Goal: Task Accomplishment & Management: Use online tool/utility

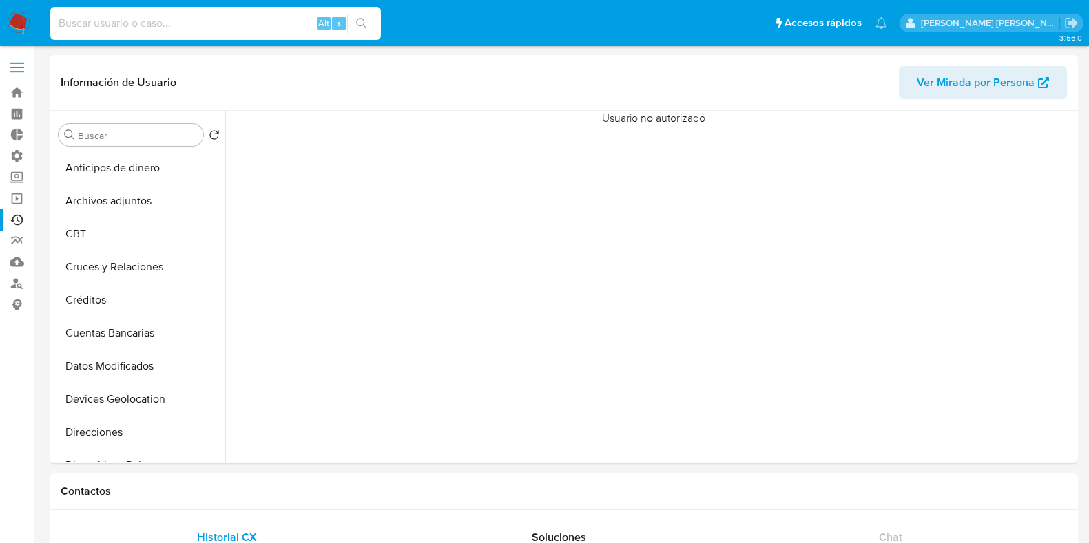
select select "10"
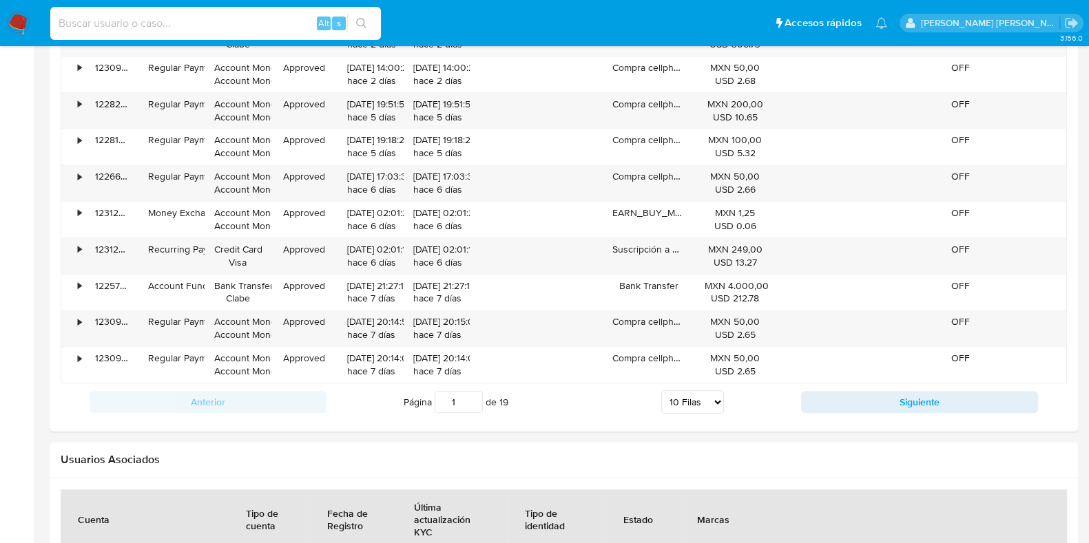
scroll to position [581, 0]
type input "b23p5Mhb3F4sWYBlJdKVnSeL"
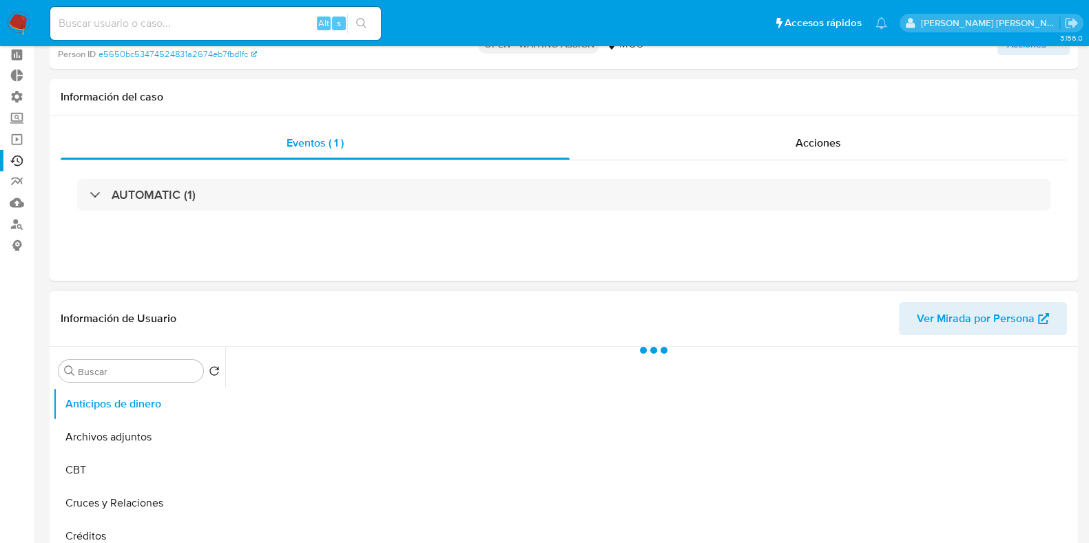
select select "10"
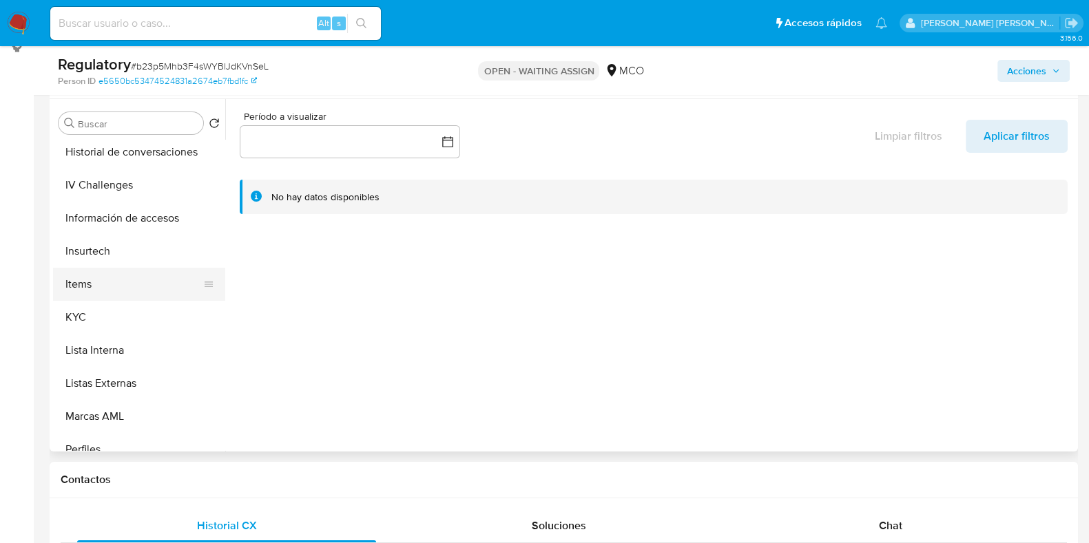
scroll to position [517, 0]
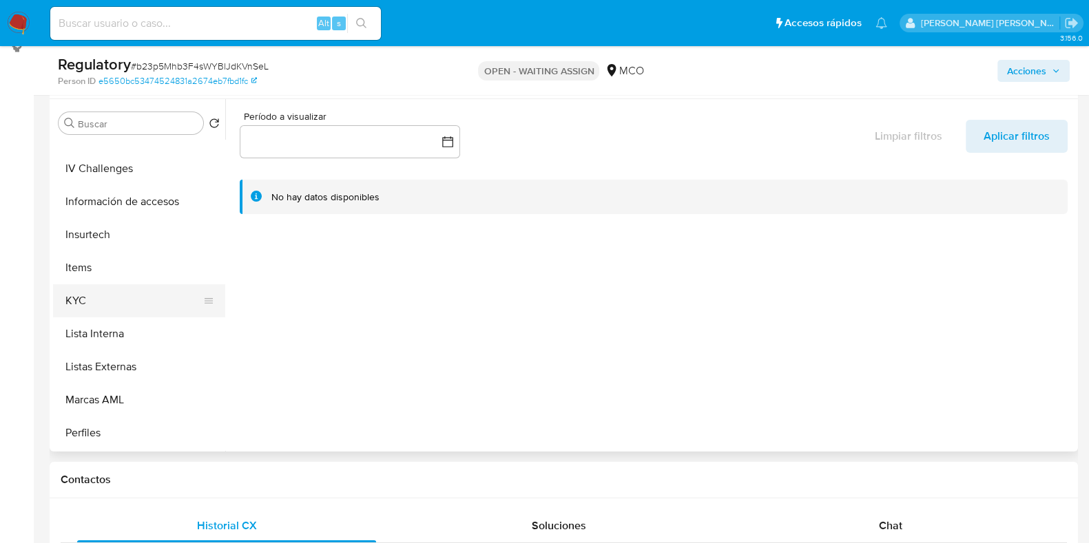
click at [72, 293] on button "KYC" at bounding box center [133, 300] width 161 height 33
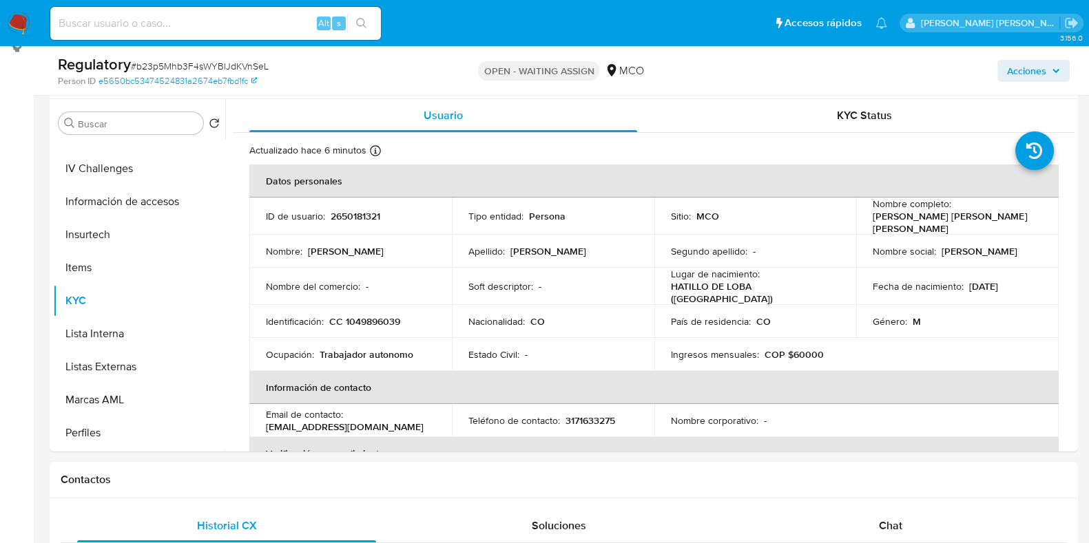
click at [14, 28] on img at bounding box center [18, 23] width 23 height 23
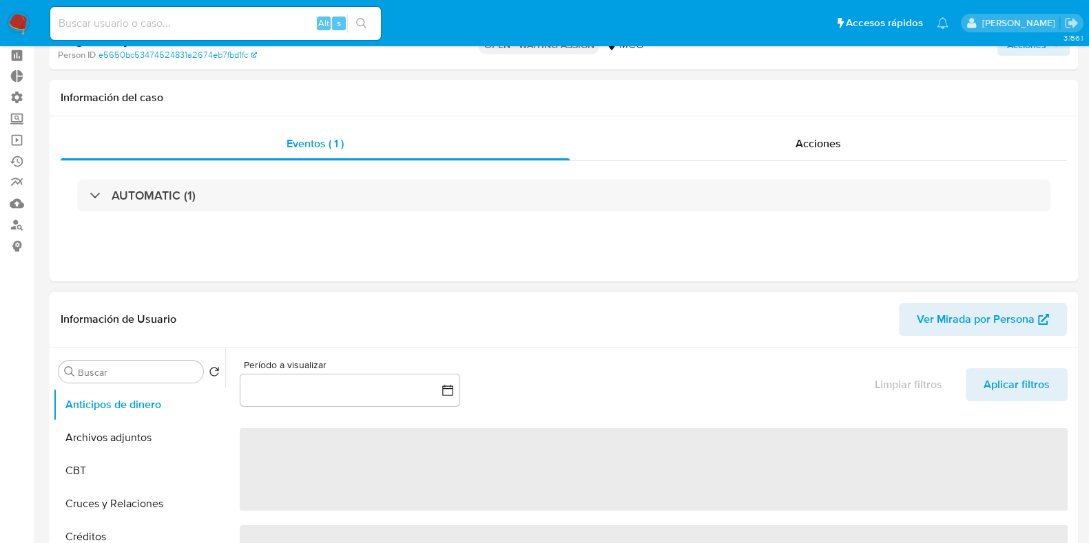
scroll to position [85, 0]
select select "10"
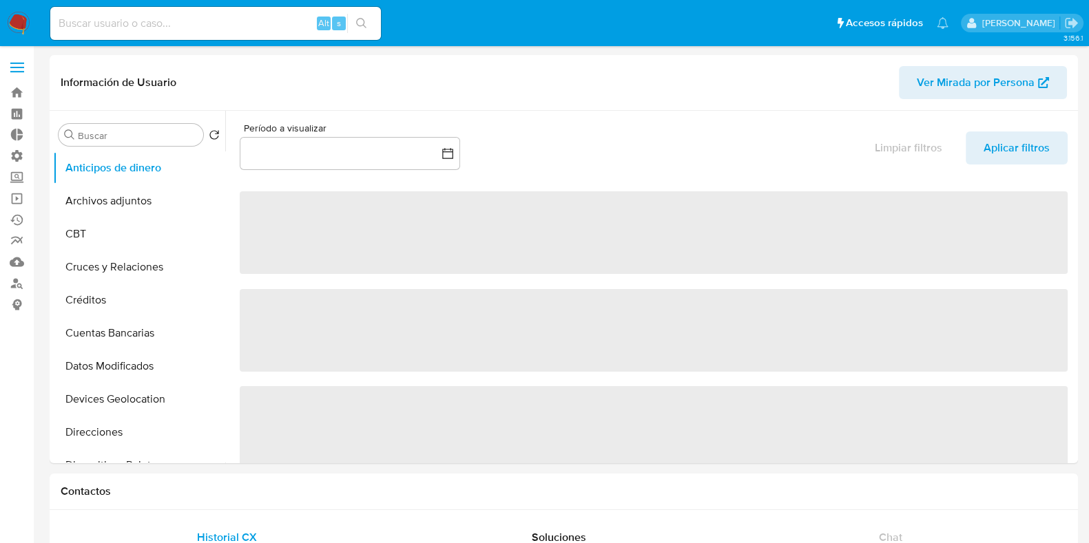
select select "10"
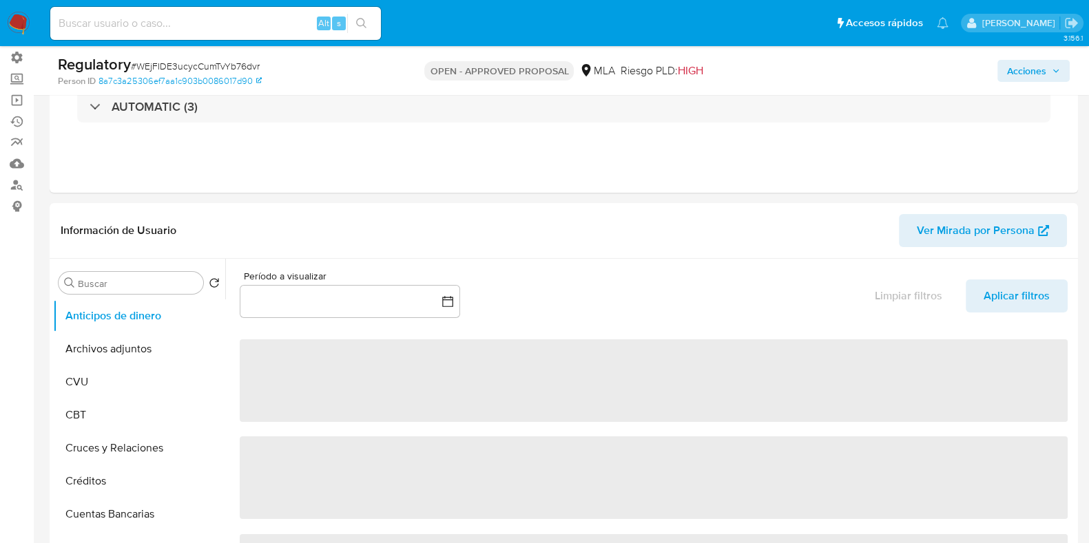
select select "10"
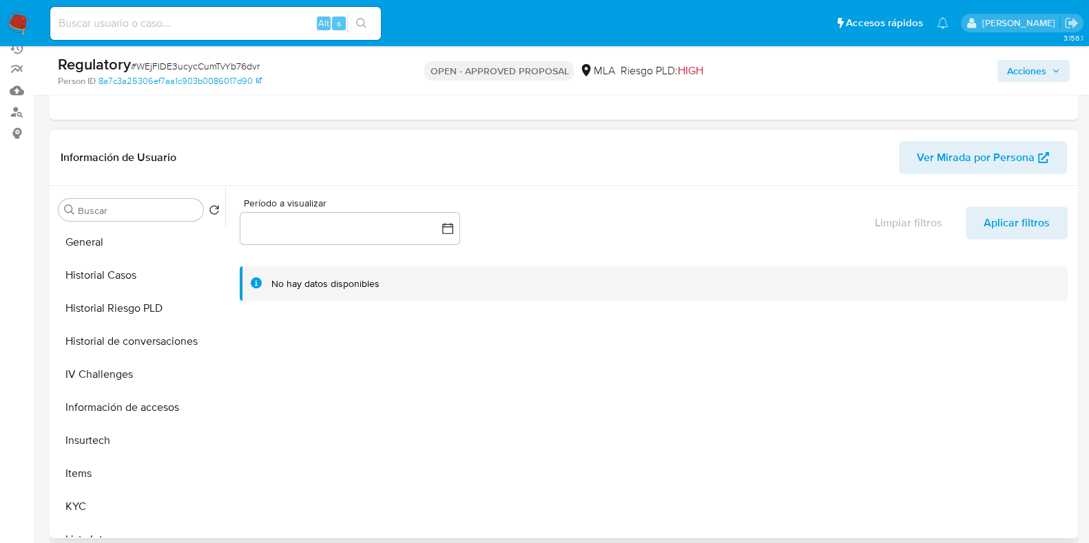
scroll to position [517, 0]
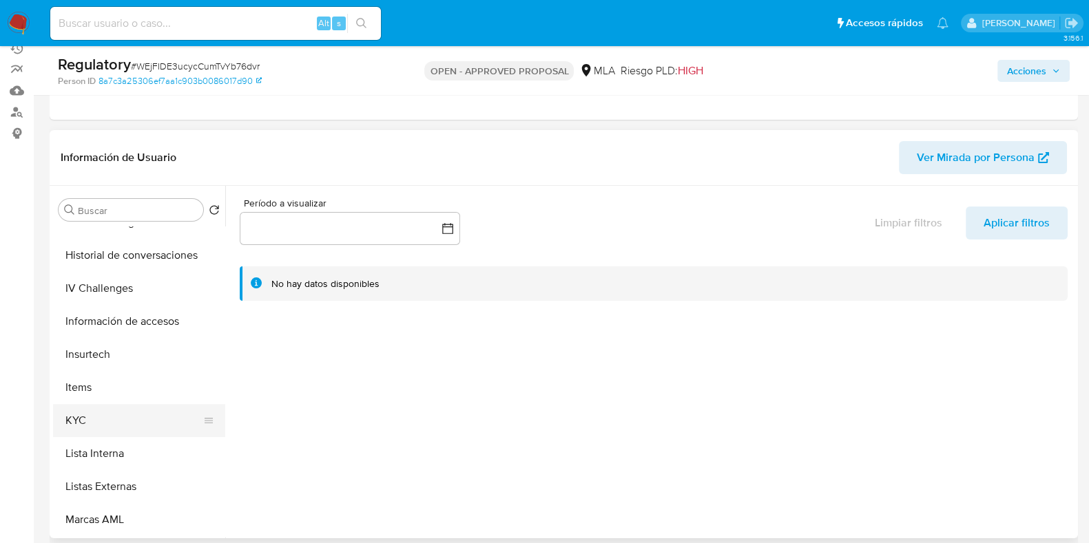
click at [110, 413] on button "KYC" at bounding box center [133, 420] width 161 height 33
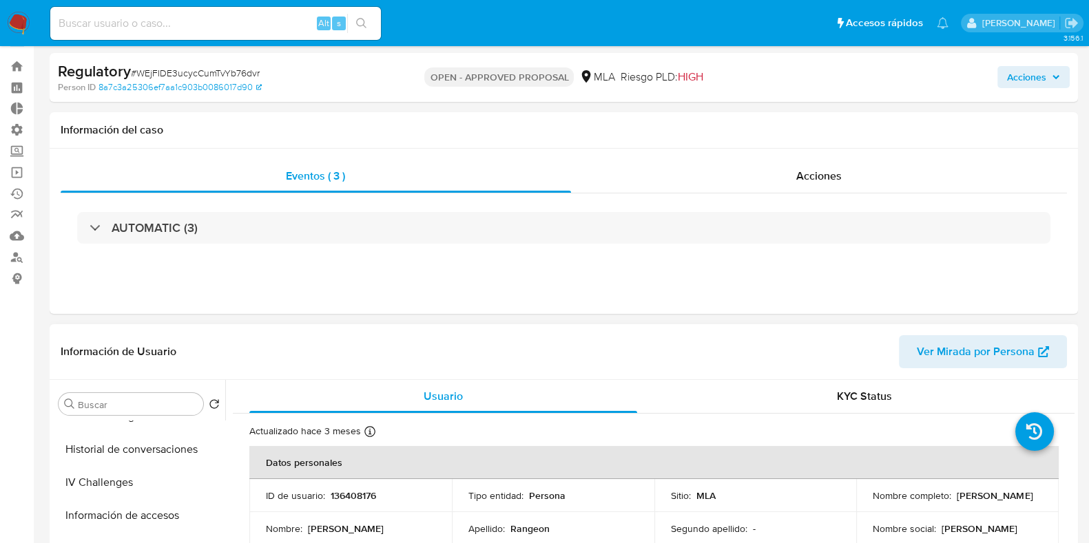
scroll to position [0, 0]
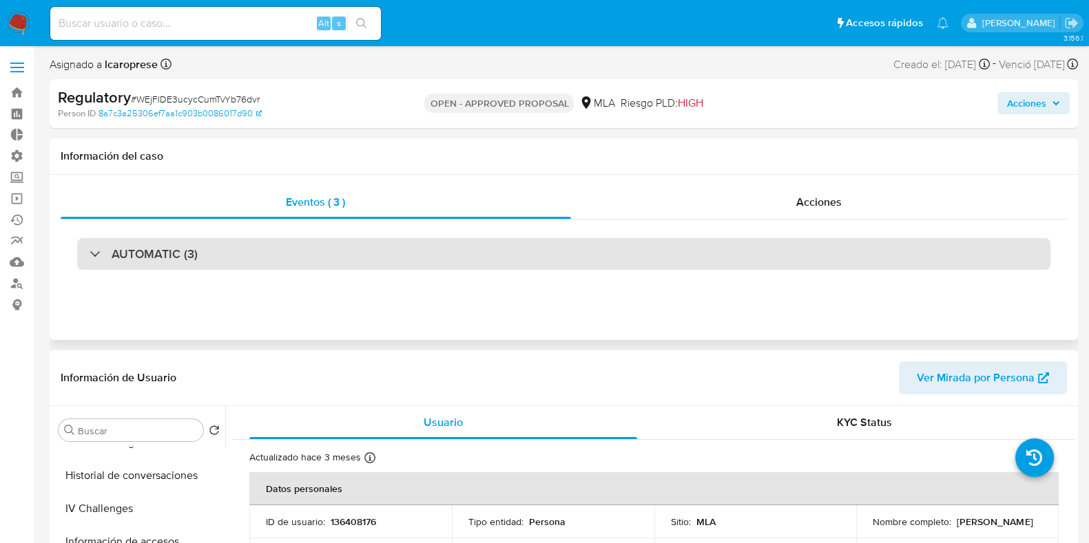
click at [97, 249] on div "AUTOMATIC (3)" at bounding box center [144, 254] width 108 height 15
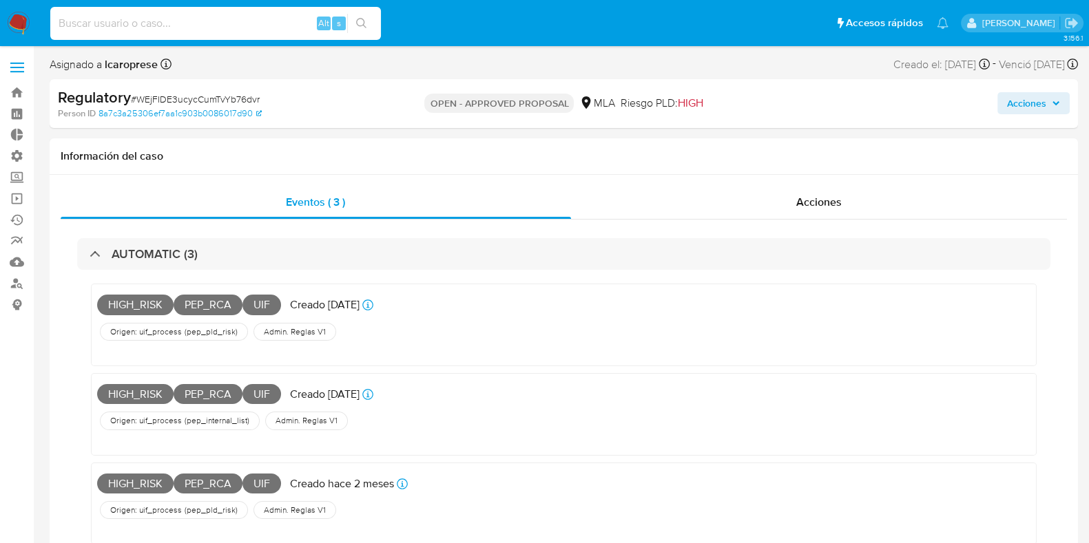
click at [245, 14] on input at bounding box center [215, 23] width 331 height 18
paste input "WEjFIDE3ucycCumTvYb76dvr"
type input "WEjFIDE3ucycCumTvYb76dvr"
click at [813, 213] on div "Acciones" at bounding box center [819, 202] width 497 height 33
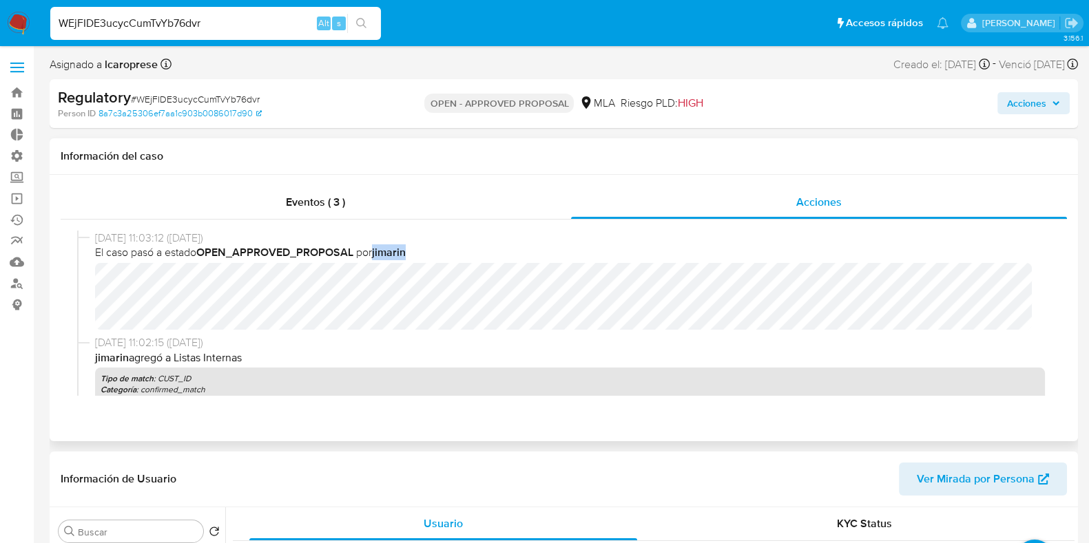
drag, startPoint x: 376, startPoint y: 256, endPoint x: 406, endPoint y: 256, distance: 30.3
click at [406, 256] on span "El caso pasó a estado OPEN_APPROVED_PROPOSAL por jimarin" at bounding box center [570, 252] width 950 height 15
click at [29, 66] on label at bounding box center [17, 67] width 34 height 29
click at [0, 0] on input "checkbox" at bounding box center [0, 0] width 0 height 0
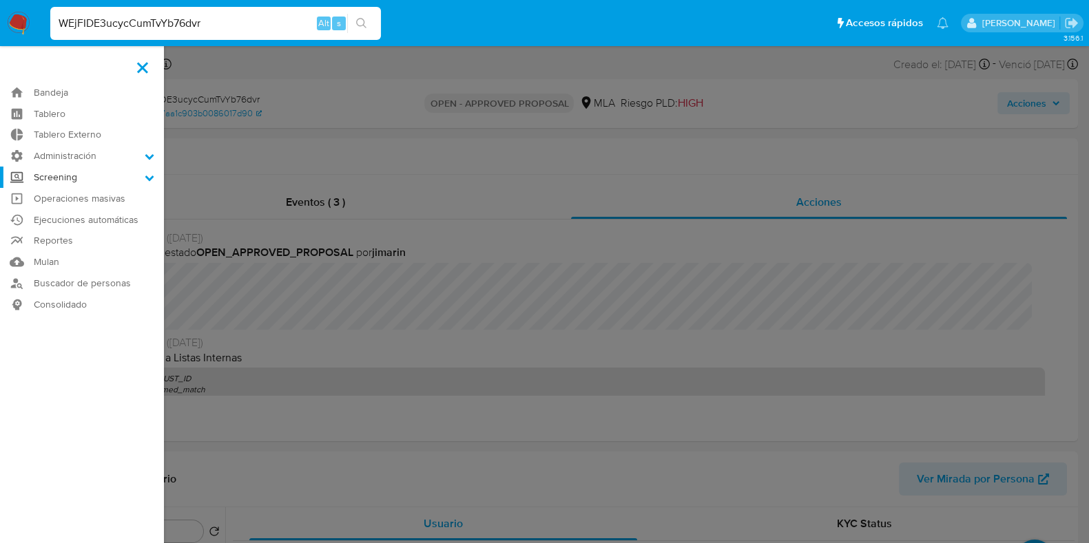
click at [152, 180] on icon at bounding box center [150, 178] width 10 height 10
click at [0, 0] on input "Screening" at bounding box center [0, 0] width 0 height 0
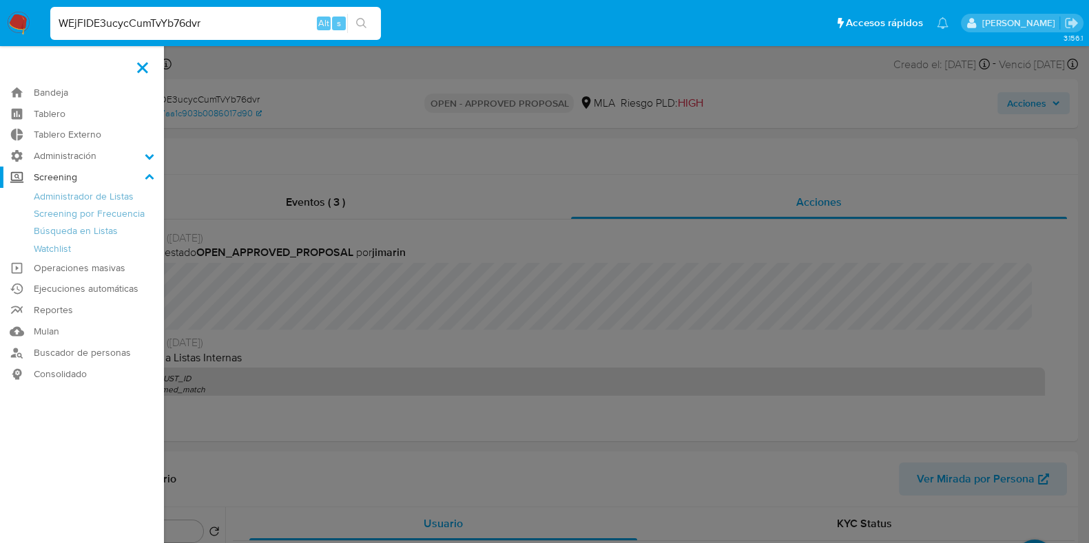
click at [152, 180] on icon at bounding box center [150, 178] width 10 height 10
click at [0, 0] on input "Screening" at bounding box center [0, 0] width 0 height 0
click at [152, 154] on icon at bounding box center [150, 157] width 10 height 10
click at [0, 0] on input "Administración" at bounding box center [0, 0] width 0 height 0
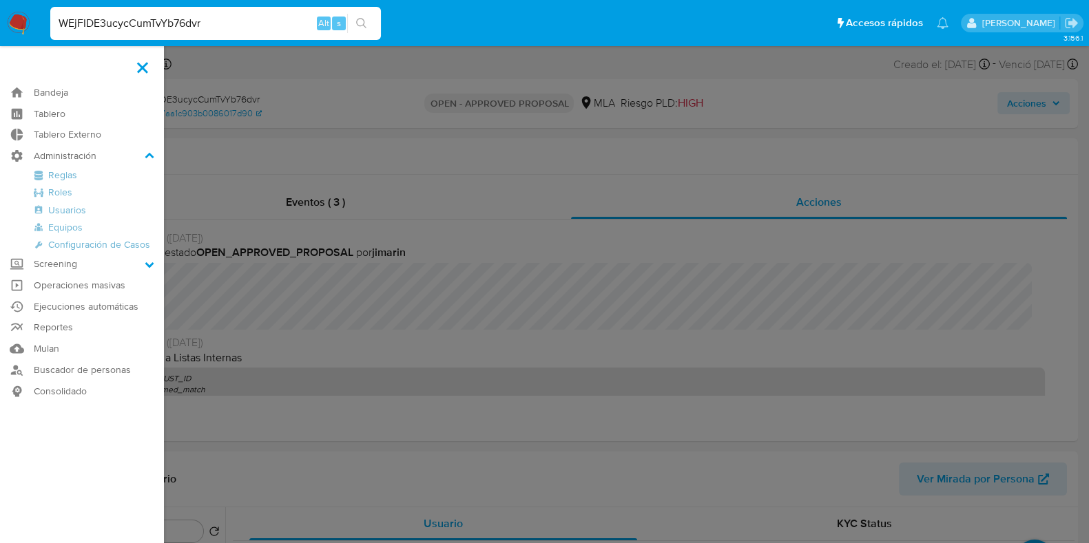
click at [225, 158] on label at bounding box center [544, 271] width 1089 height 543
click at [0, 0] on input "checkbox" at bounding box center [0, 0] width 0 height 0
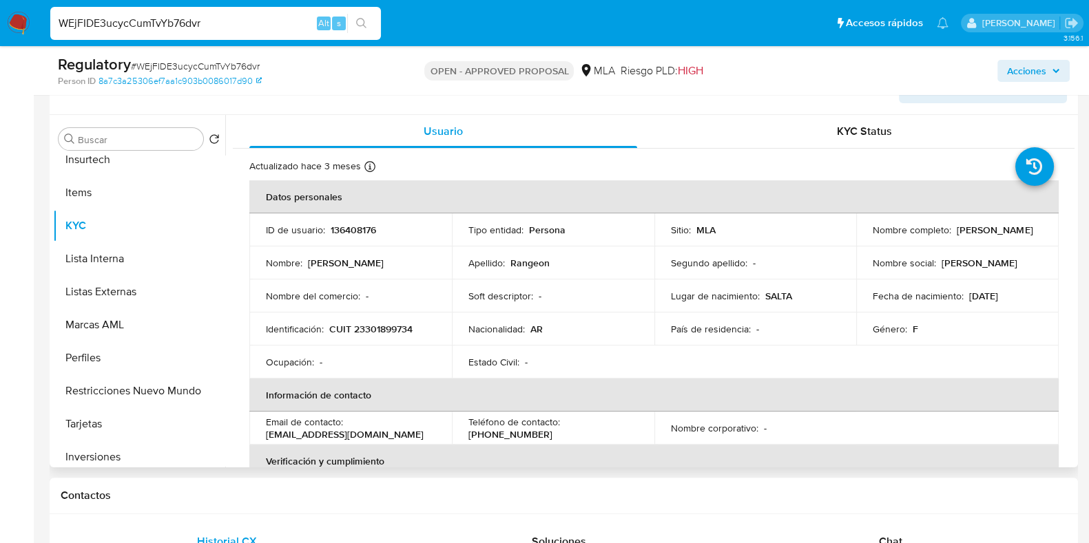
scroll to position [644, 0]
click at [148, 388] on button "Restricciones Nuevo Mundo" at bounding box center [133, 387] width 161 height 33
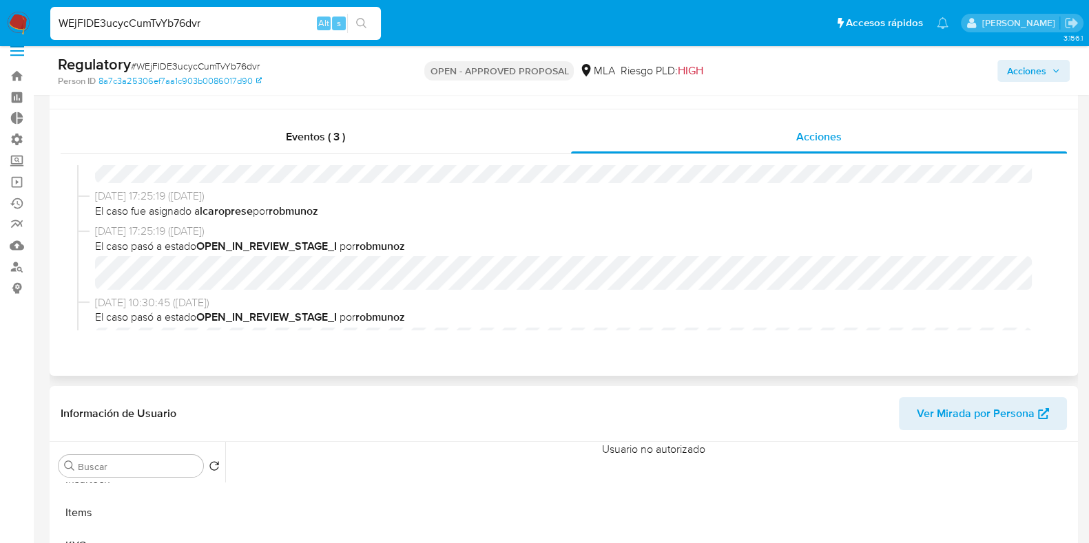
scroll to position [0, 0]
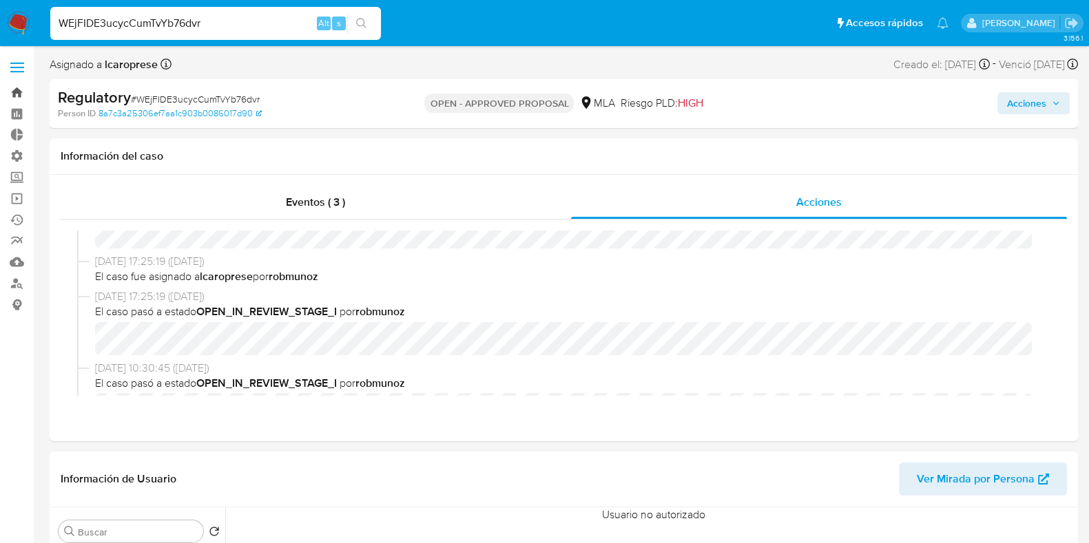
click at [28, 94] on link "Bandeja" at bounding box center [82, 92] width 164 height 21
click at [28, 72] on label at bounding box center [17, 67] width 34 height 29
click at [0, 0] on input "checkbox" at bounding box center [0, 0] width 0 height 0
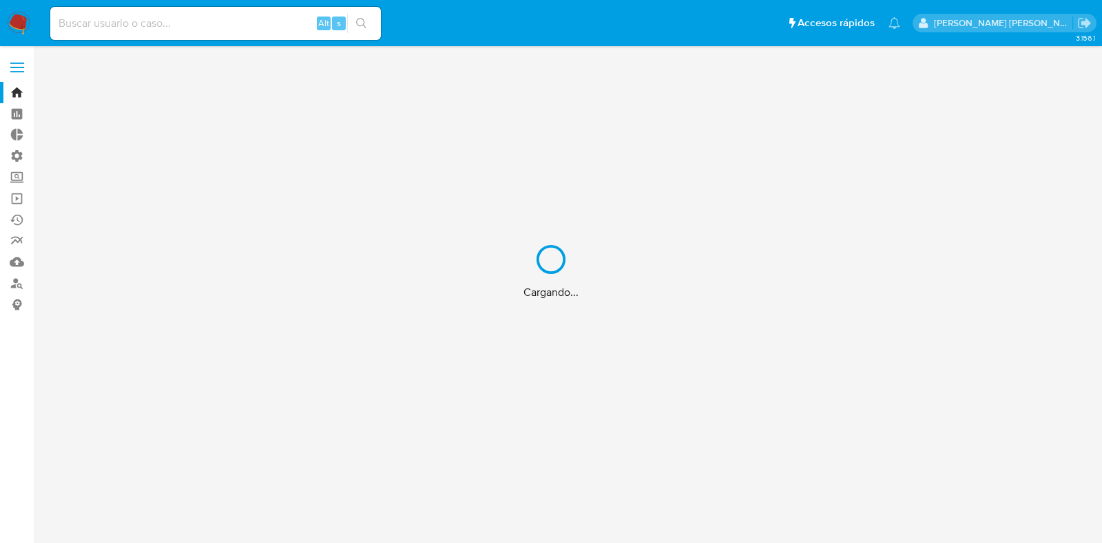
click at [12, 66] on div "Cargando..." at bounding box center [551, 271] width 1102 height 543
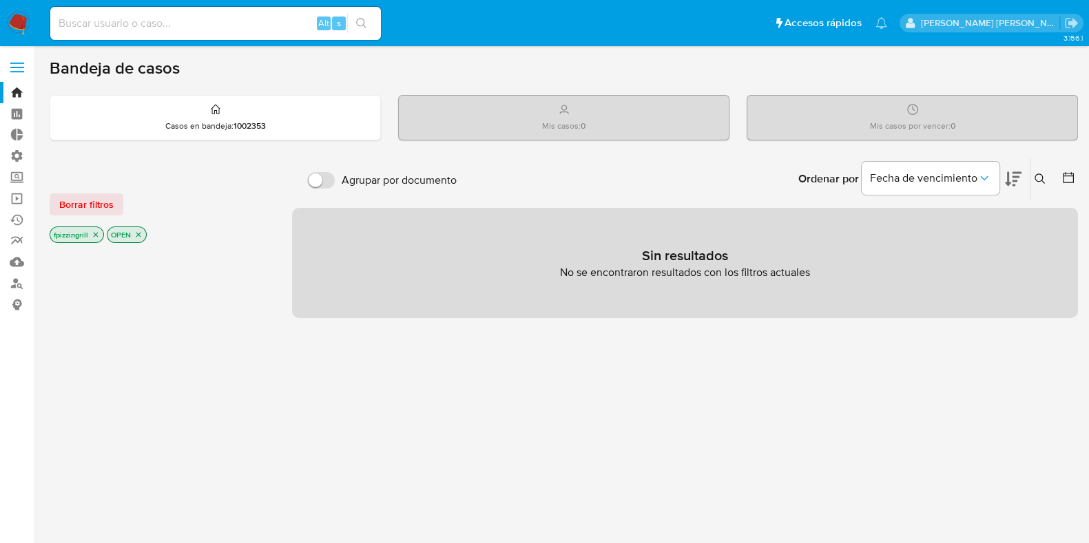
click at [23, 58] on label at bounding box center [17, 67] width 34 height 29
click at [0, 0] on input "checkbox" at bounding box center [0, 0] width 0 height 0
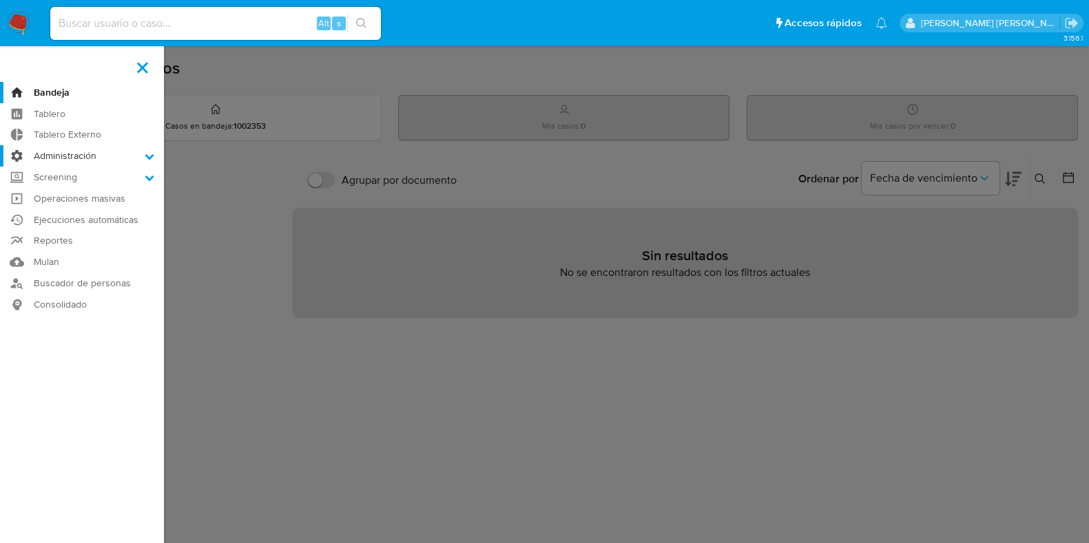
click at [145, 156] on icon at bounding box center [150, 157] width 10 height 10
click at [0, 0] on input "Administración" at bounding box center [0, 0] width 0 height 0
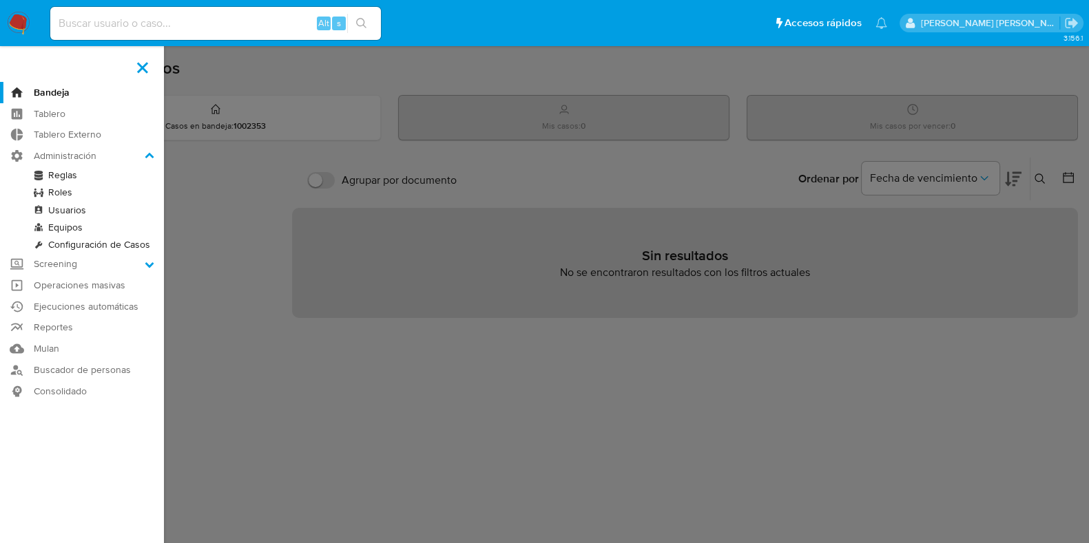
click at [63, 174] on link "Reglas" at bounding box center [82, 175] width 164 height 17
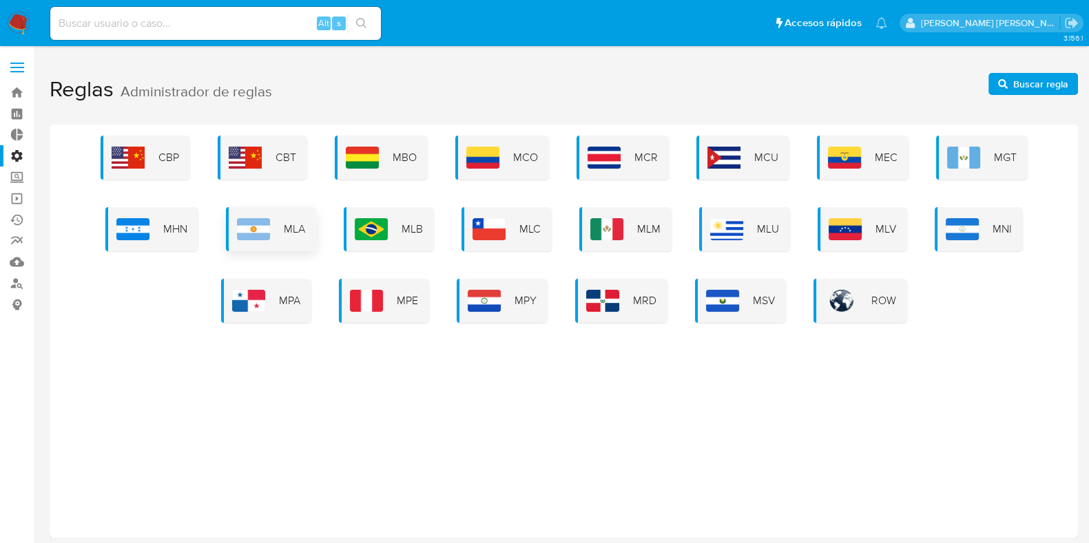
click at [289, 226] on span "MLA" at bounding box center [294, 229] width 21 height 15
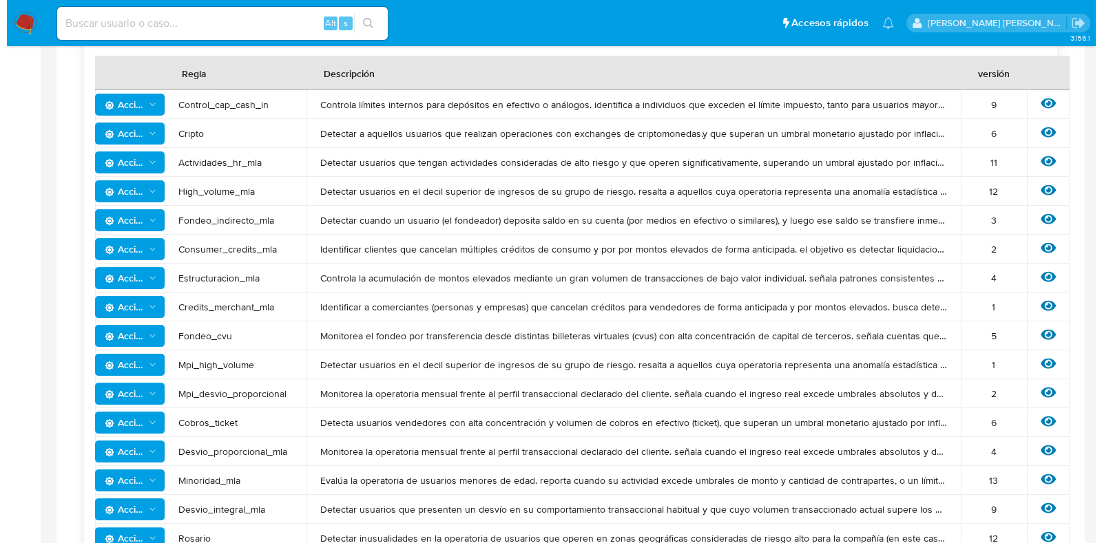
scroll to position [344, 0]
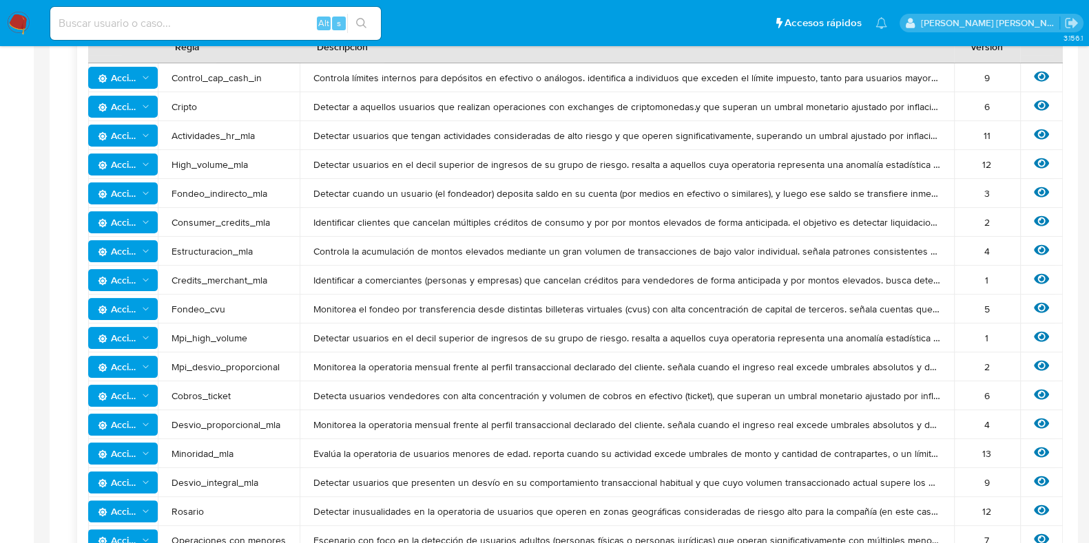
click at [145, 301] on span "Acciones" at bounding box center [124, 309] width 53 height 19
click at [270, 303] on span "Fondeo_cvu" at bounding box center [229, 309] width 114 height 12
click at [1038, 303] on icon at bounding box center [1041, 308] width 15 height 10
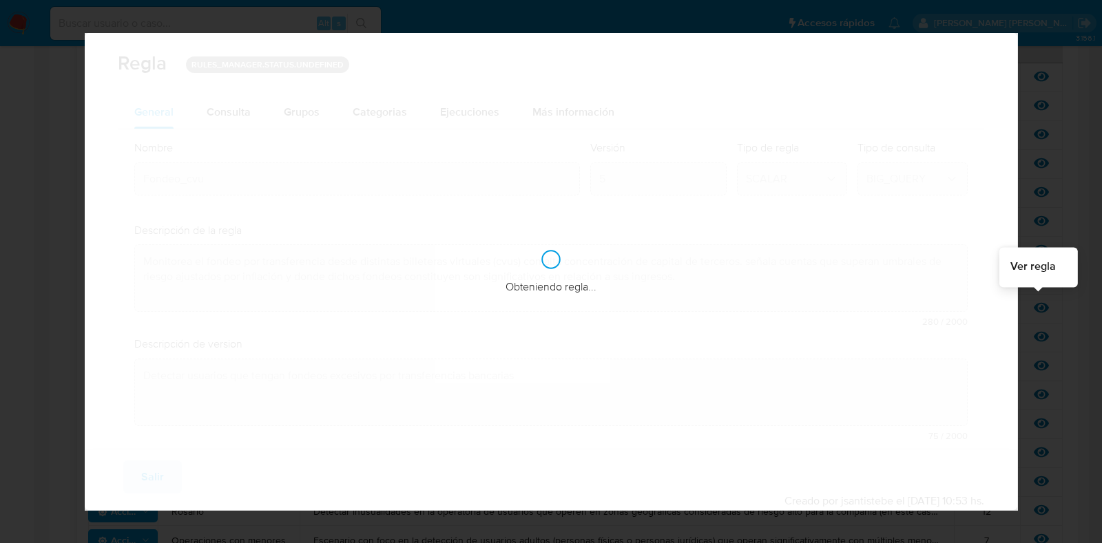
checkbox input "true"
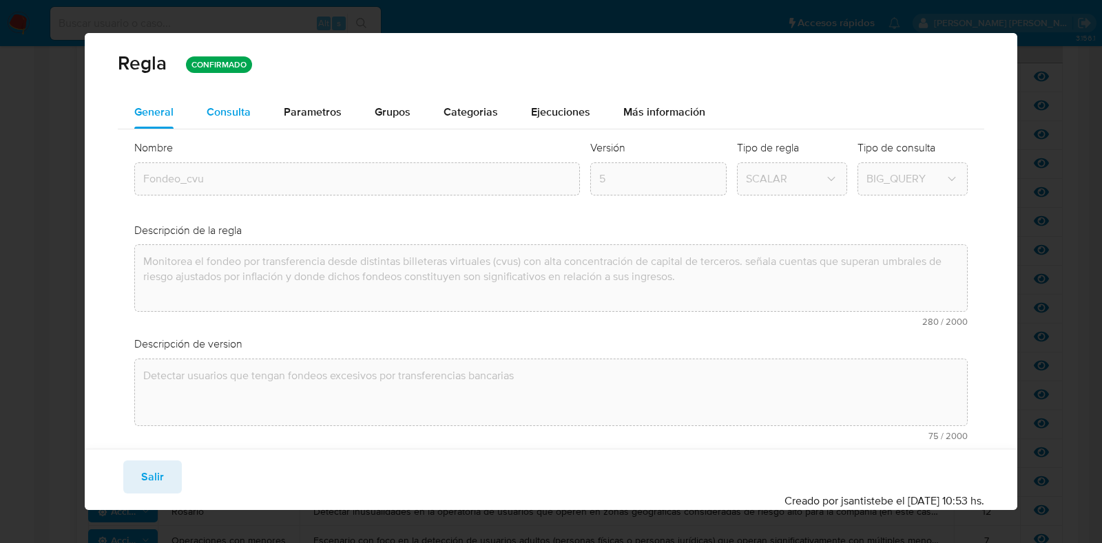
click at [217, 108] on span "Consulta" at bounding box center [229, 112] width 44 height 16
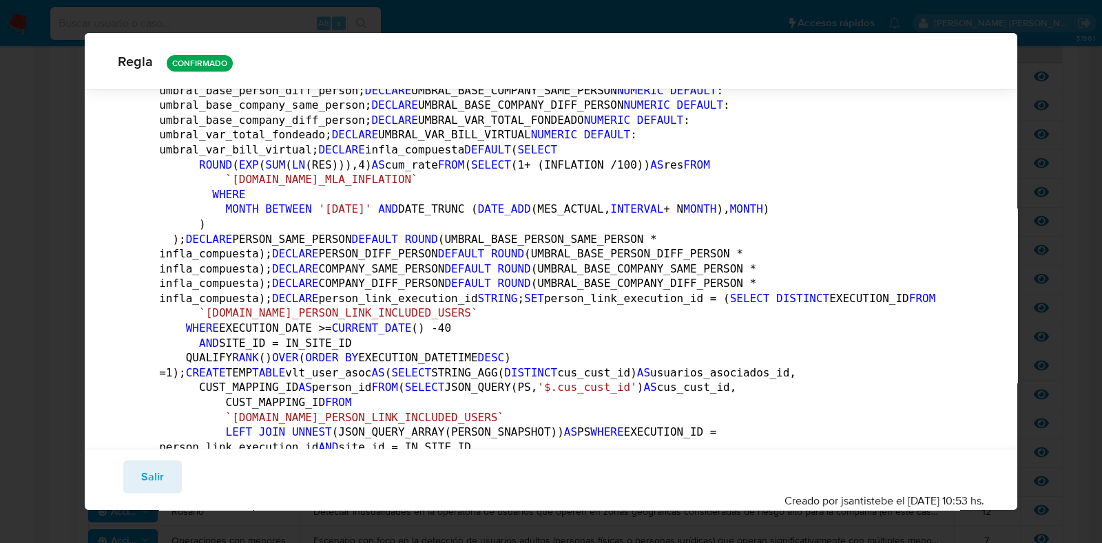
scroll to position [165, 0]
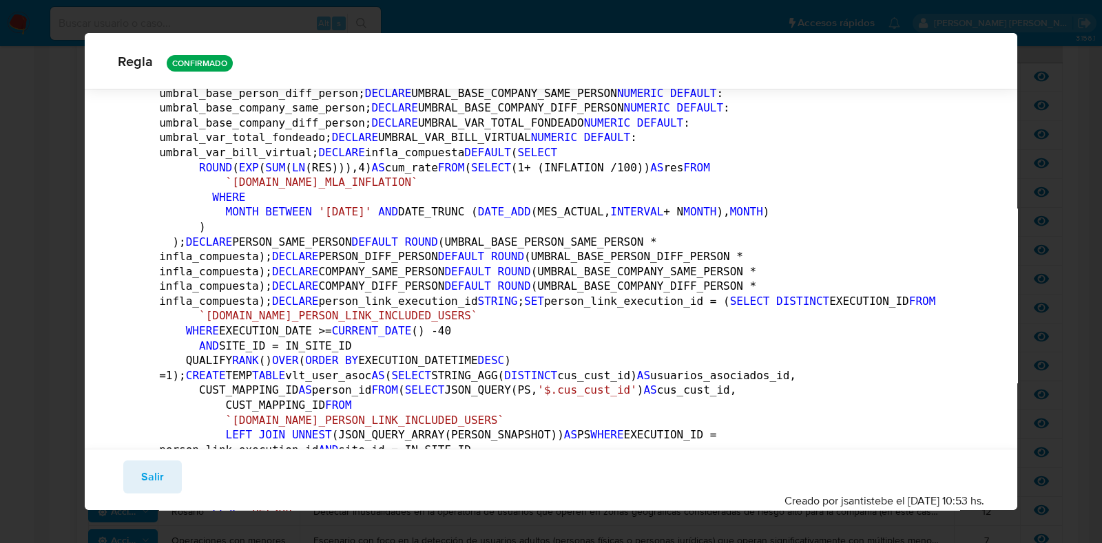
click at [129, 469] on button "Salir" at bounding box center [152, 477] width 59 height 33
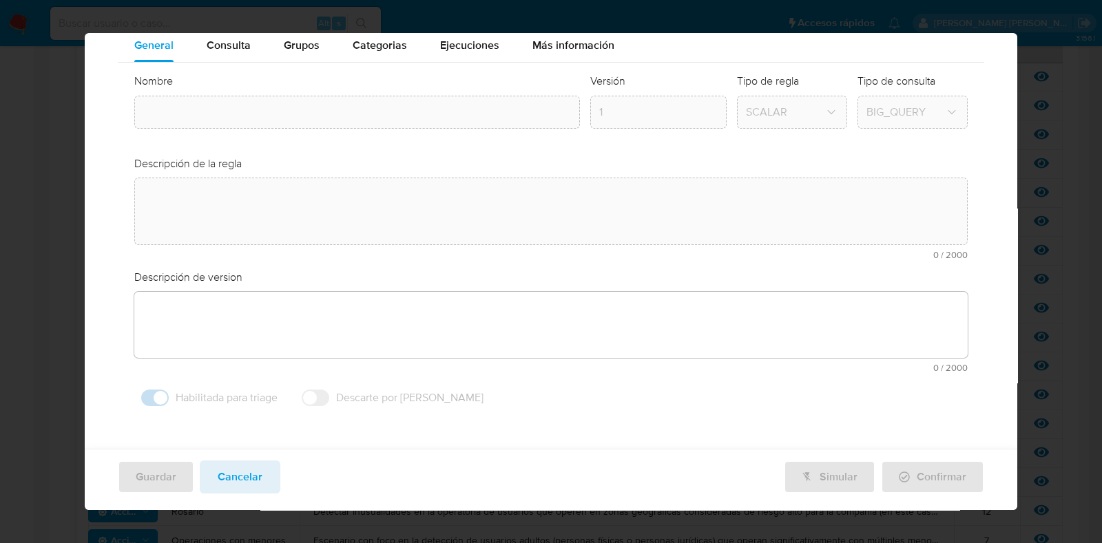
type textarea "Monitorea el fondeo por transferencia desde distintas billeteras virtuales (cvu…"
type textarea "Detectar usuarios que tengan fondeos excesivos por transferencias bancarias"
type input "Fondeo_cvu"
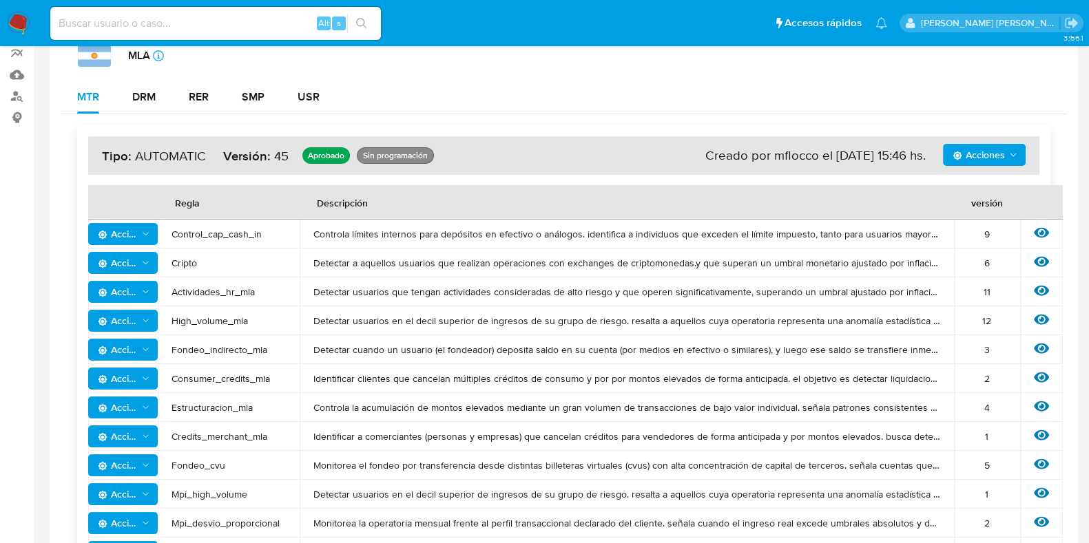
scroll to position [0, 0]
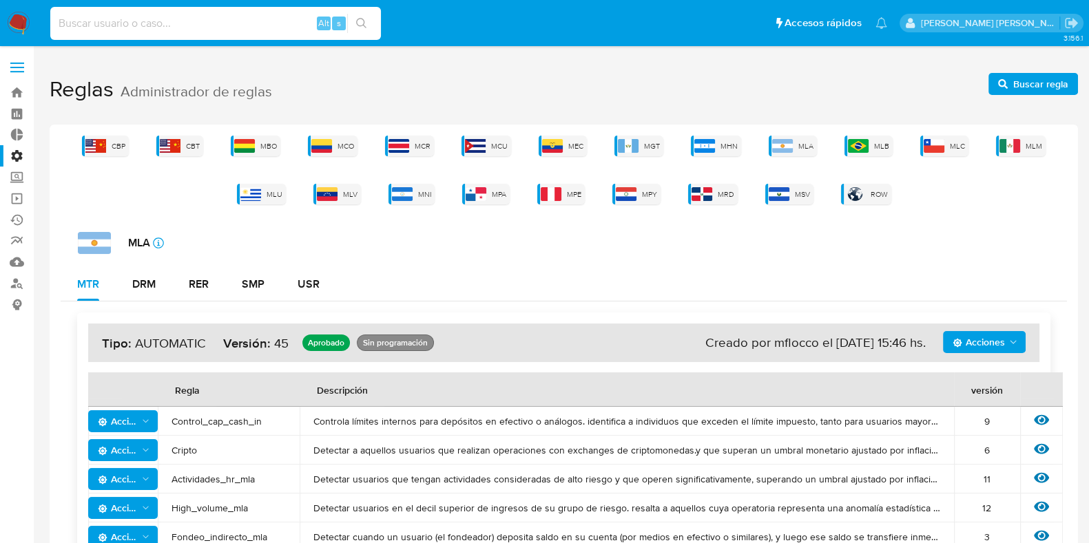
click at [207, 29] on input at bounding box center [215, 23] width 331 height 18
paste input "0A5tGGQnvQ8hpoVxqAZLlKae"
type input "0A5tGGQnvQ8hpoVxqAZLlKae"
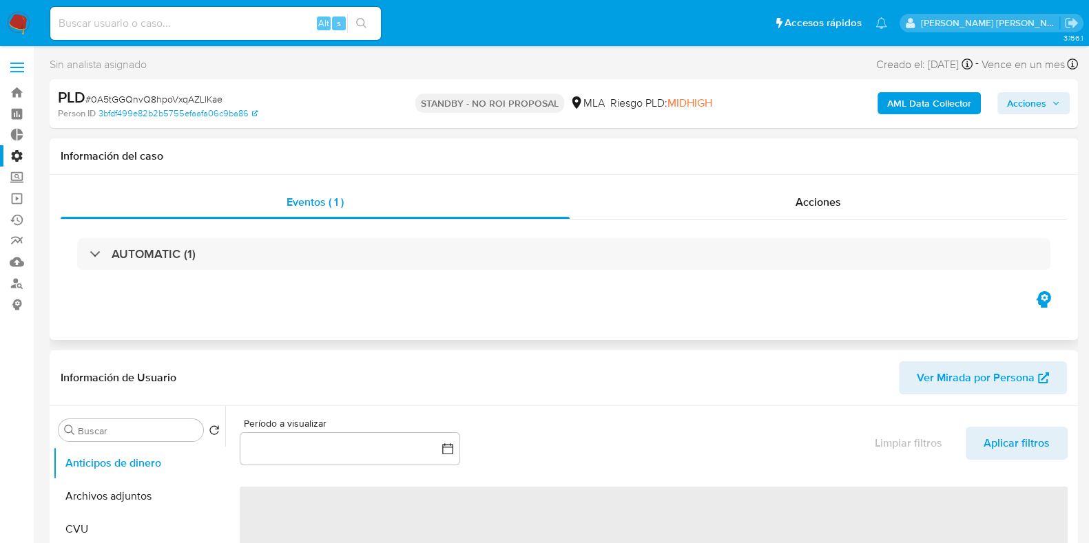
select select "10"
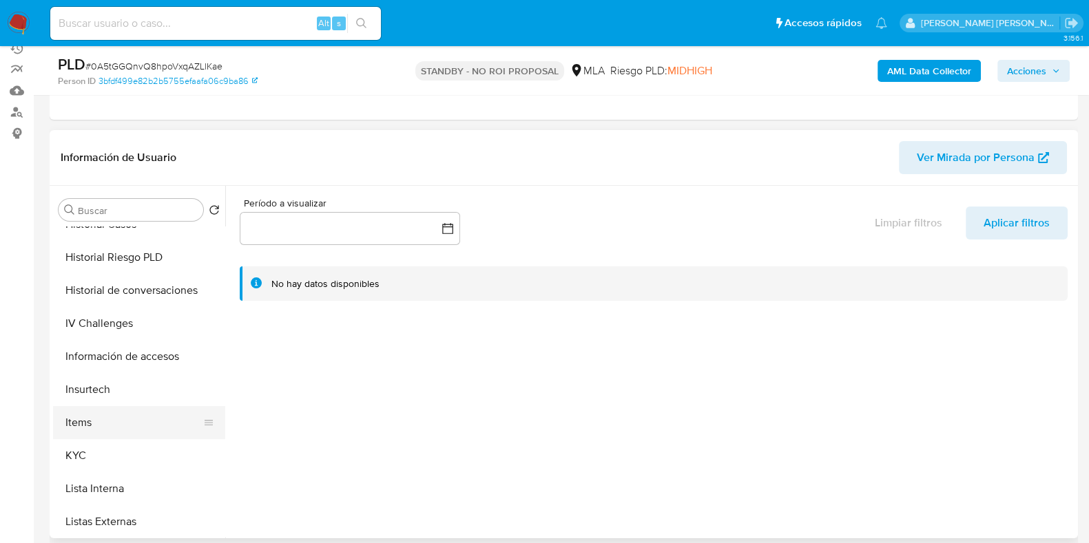
scroll to position [517, 0]
click at [97, 423] on button "KYC" at bounding box center [133, 420] width 161 height 33
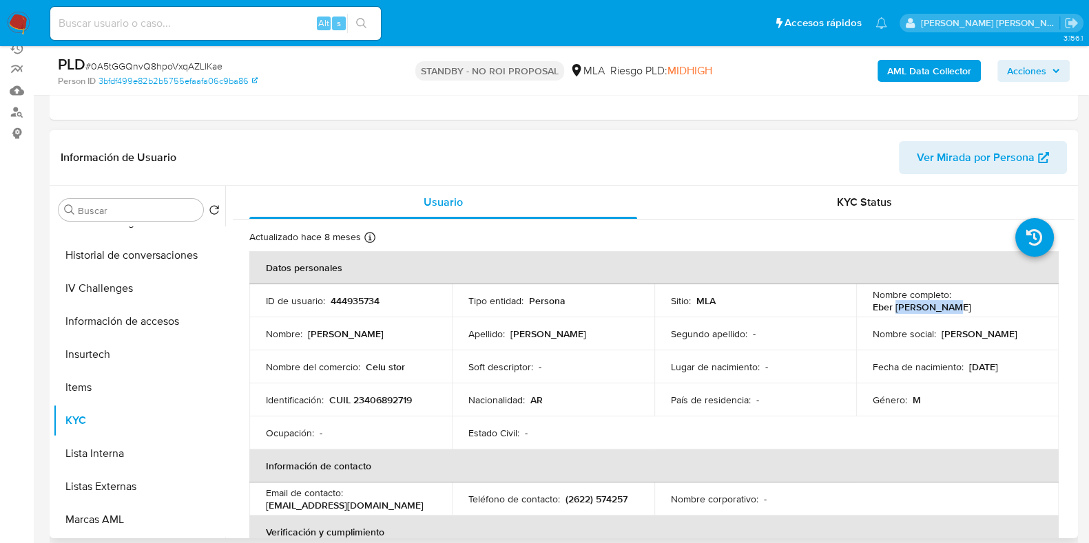
drag, startPoint x: 974, startPoint y: 294, endPoint x: 1035, endPoint y: 295, distance: 60.6
click at [1035, 295] on div "Nombre completo : Eber Lucio Porco" at bounding box center [957, 301] width 169 height 25
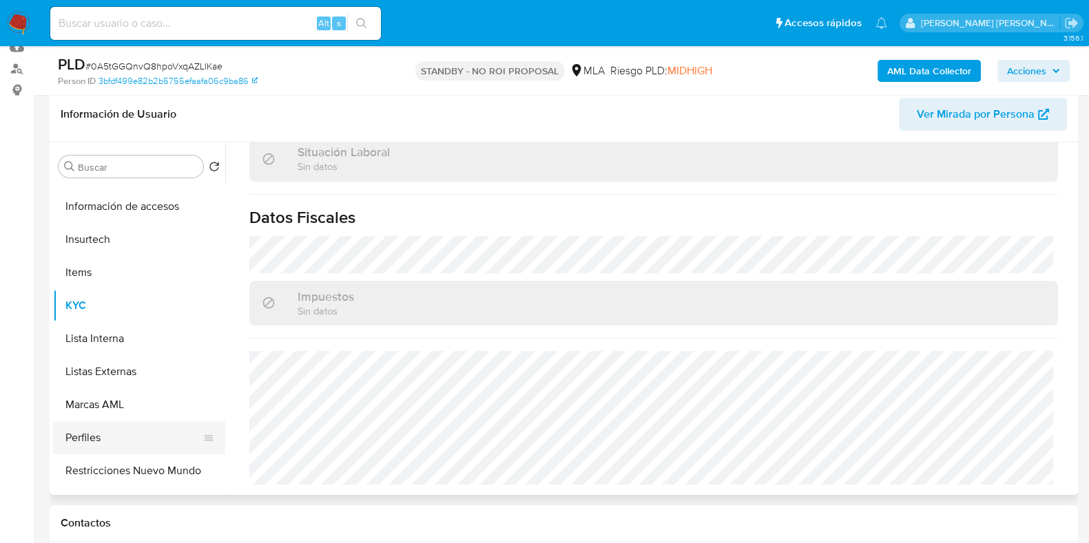
scroll to position [562, 0]
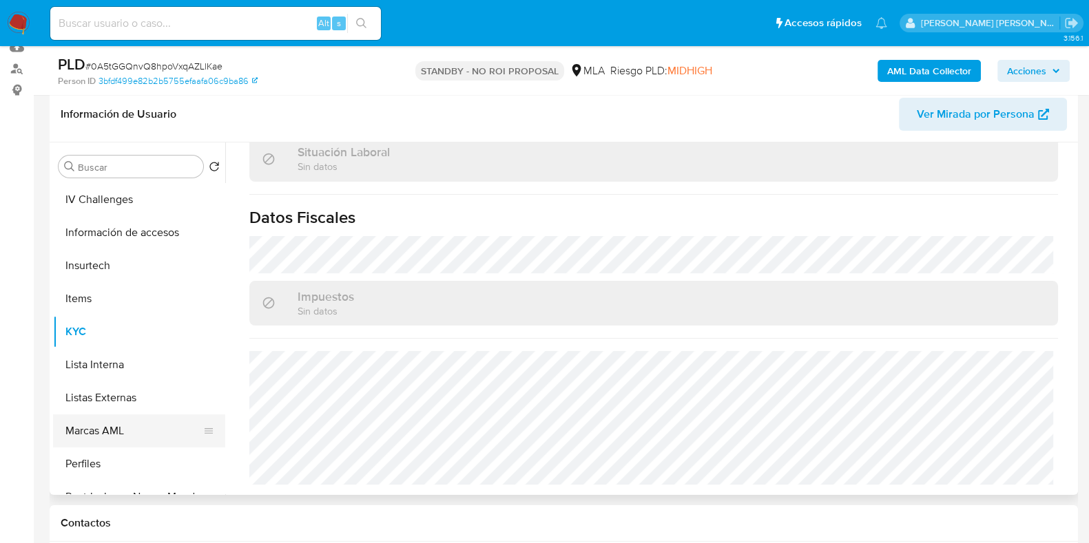
click at [116, 428] on button "Marcas AML" at bounding box center [133, 431] width 161 height 33
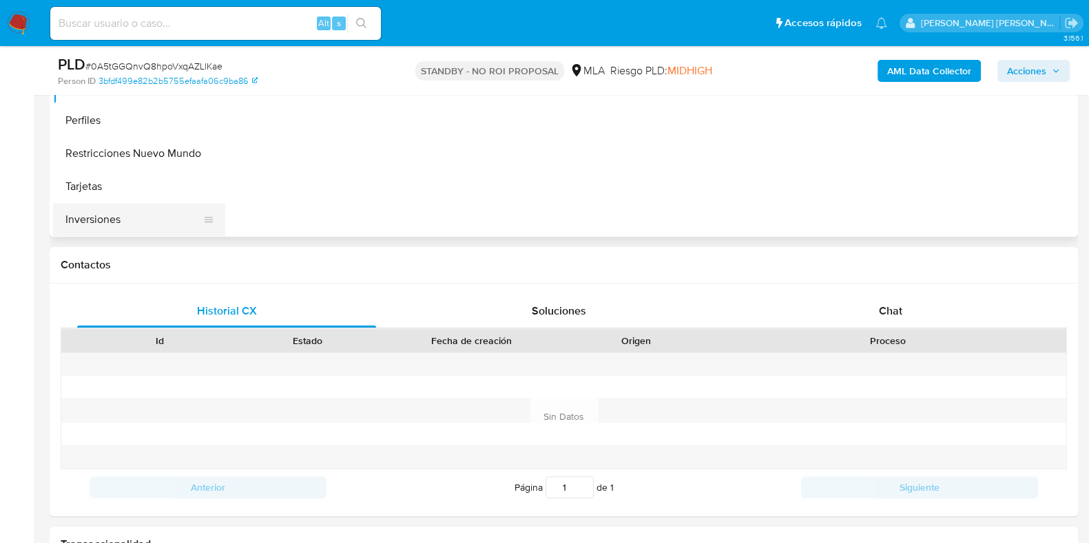
scroll to position [648, 0]
click at [130, 189] on button "Tarjetas" at bounding box center [133, 185] width 161 height 33
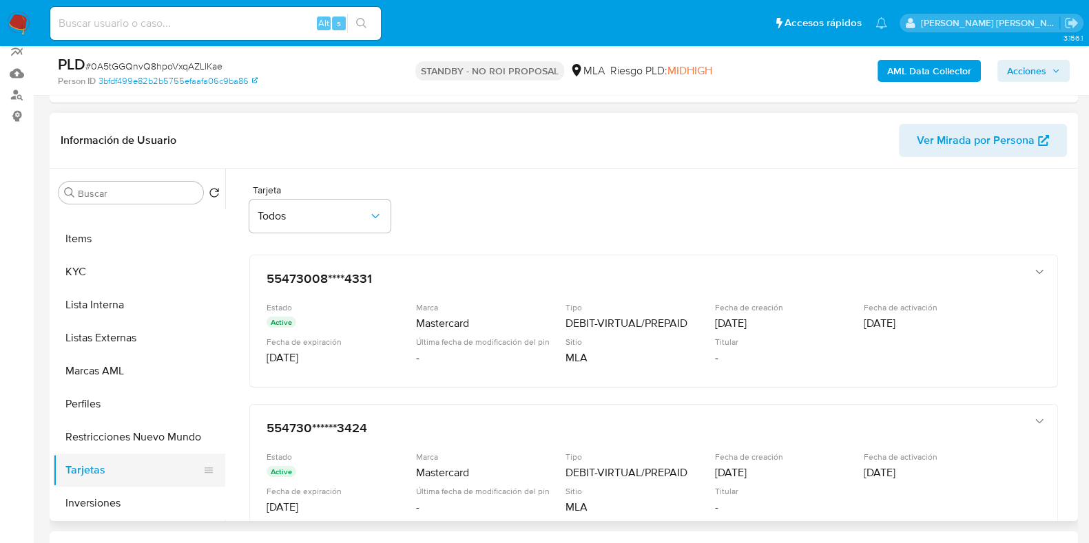
scroll to position [215, 0]
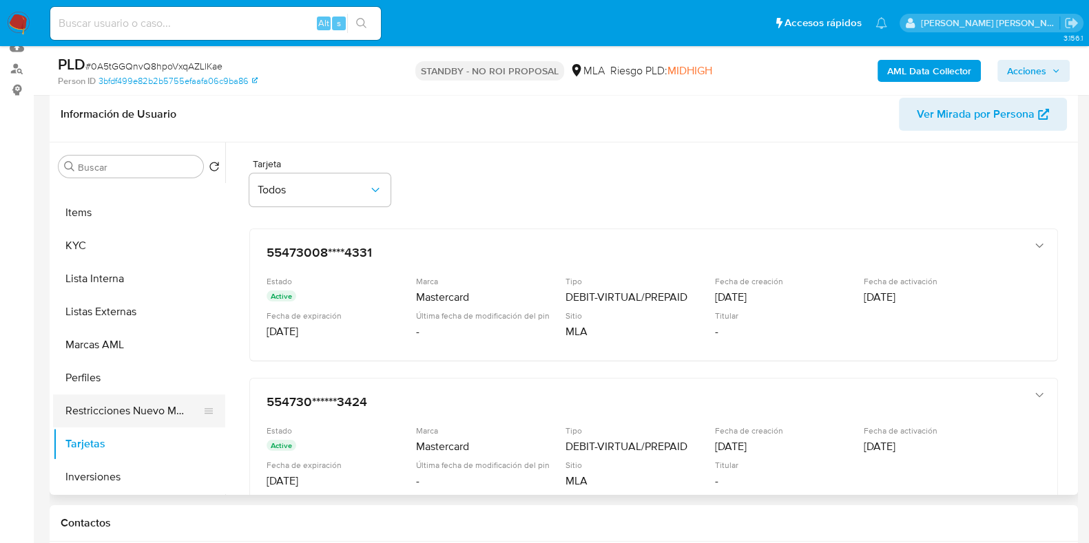
click at [117, 411] on button "Restricciones Nuevo Mundo" at bounding box center [133, 411] width 161 height 33
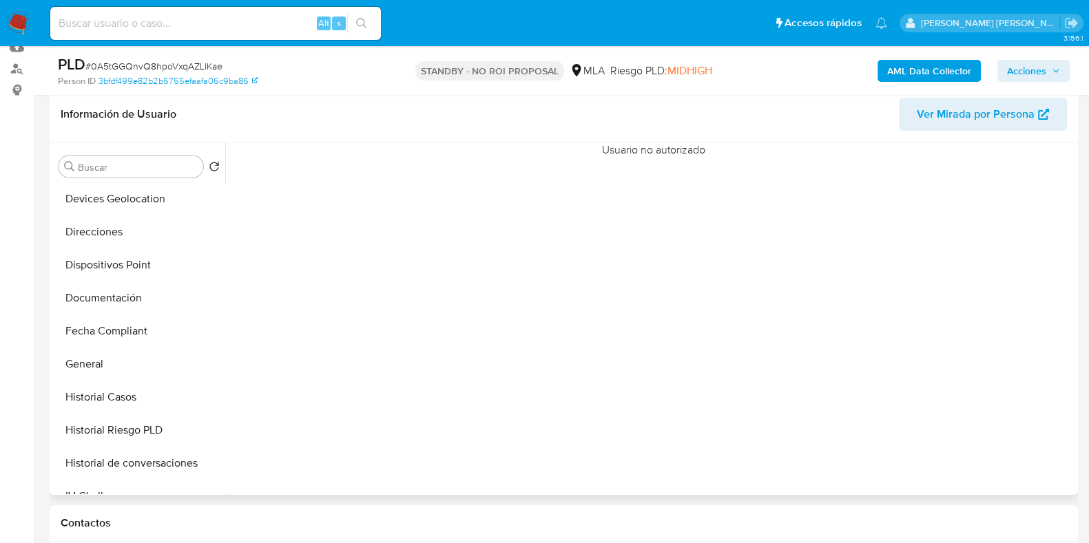
scroll to position [218, 0]
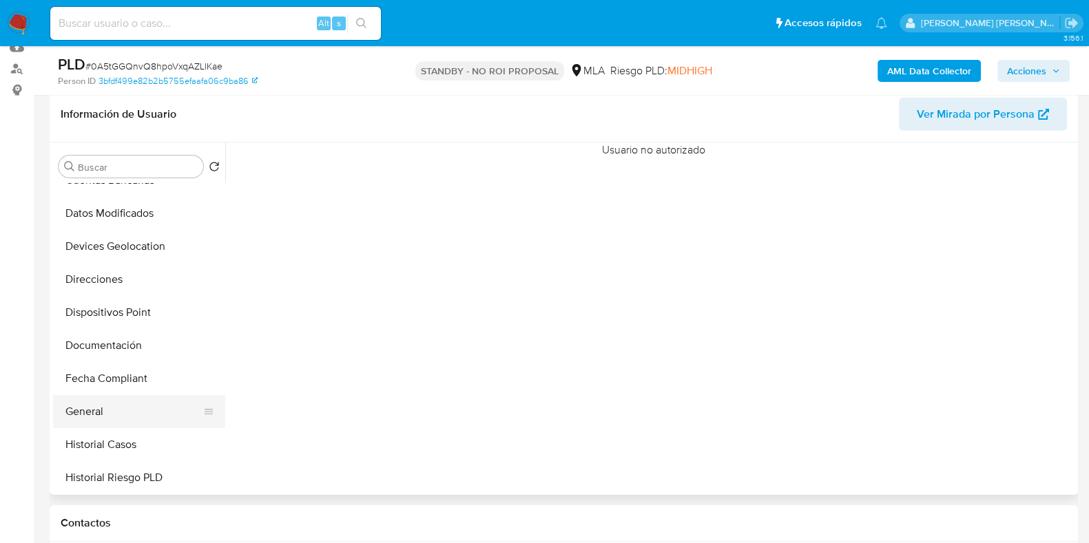
click at [117, 407] on button "General" at bounding box center [133, 411] width 161 height 33
